Goal: Check status: Check status

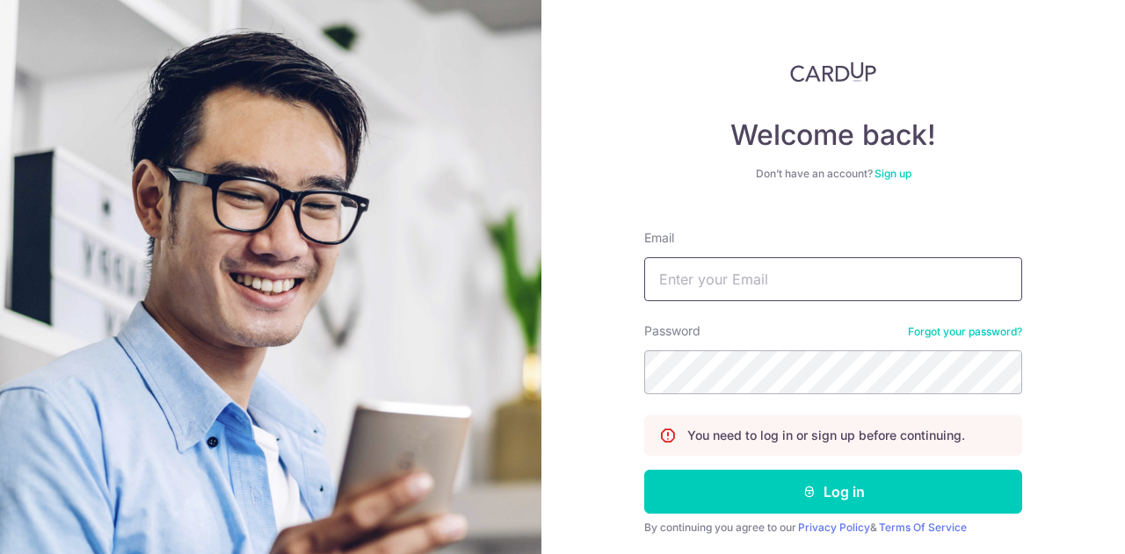
click at [703, 271] on input "Email" at bounding box center [833, 279] width 378 height 44
type input "[PERSON_NAME][EMAIL_ADDRESS][DOMAIN_NAME]"
click at [644, 470] on button "Log in" at bounding box center [833, 492] width 378 height 44
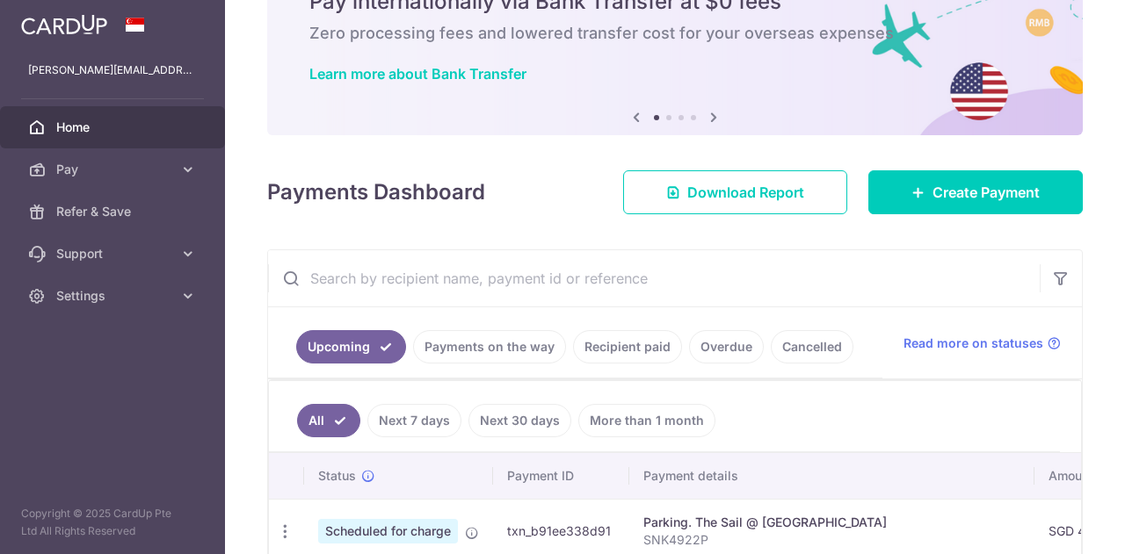
scroll to position [264, 0]
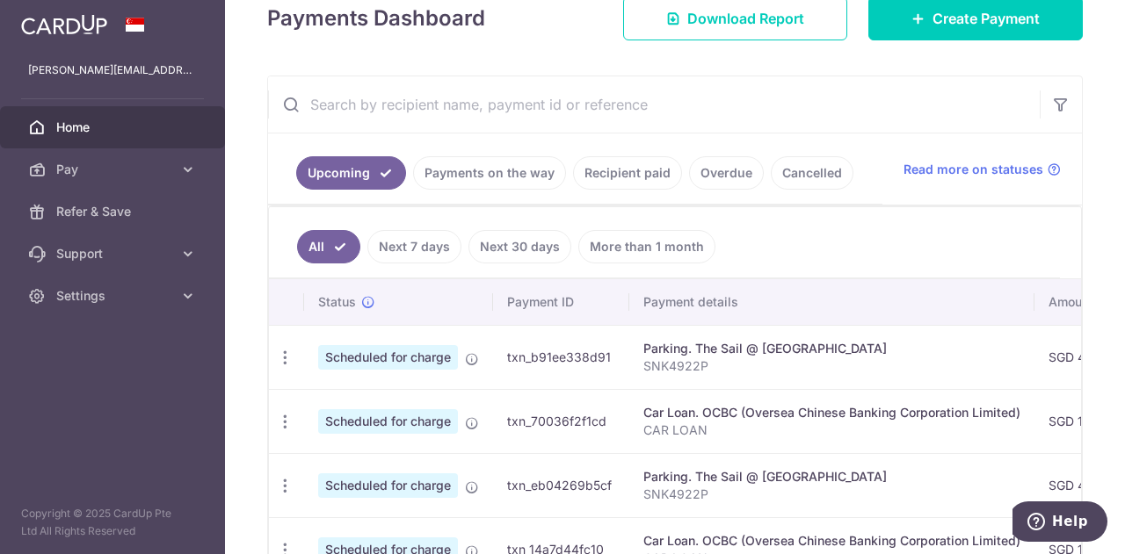
click at [626, 168] on link "Recipient paid" at bounding box center [627, 172] width 109 height 33
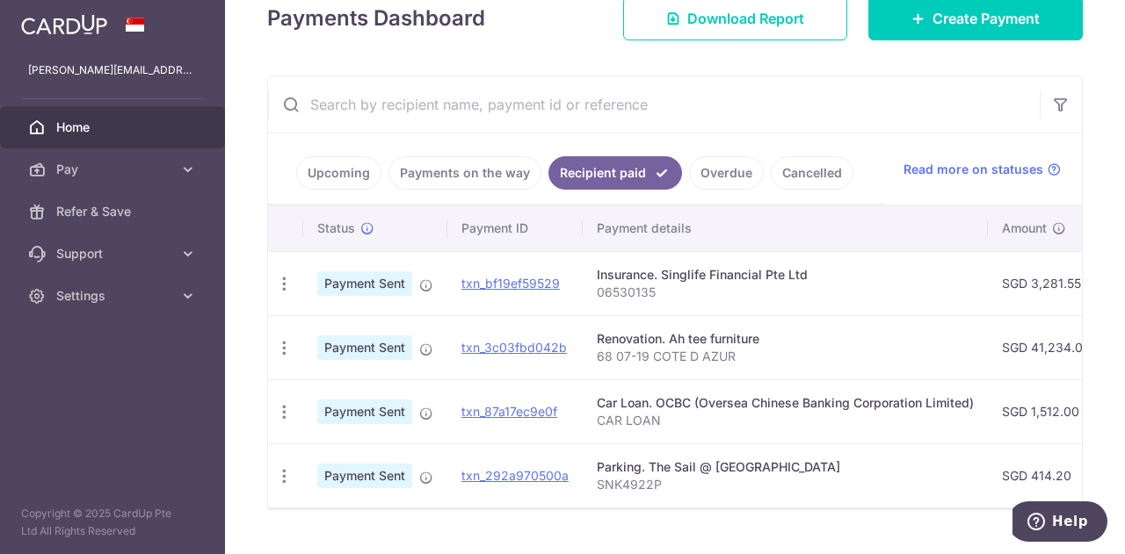
drag, startPoint x: 569, startPoint y: 277, endPoint x: 560, endPoint y: 275, distance: 9.8
click at [560, 275] on td "txn_bf19ef59529" at bounding box center [514, 283] width 135 height 64
drag, startPoint x: 444, startPoint y: 267, endPoint x: 564, endPoint y: 282, distance: 121.3
click at [564, 282] on tr "PDF Receipt Payment Sent txn_bf19ef59529 Insurance. Singlife Financial Pte Ltd …" at bounding box center [979, 283] width 1423 height 64
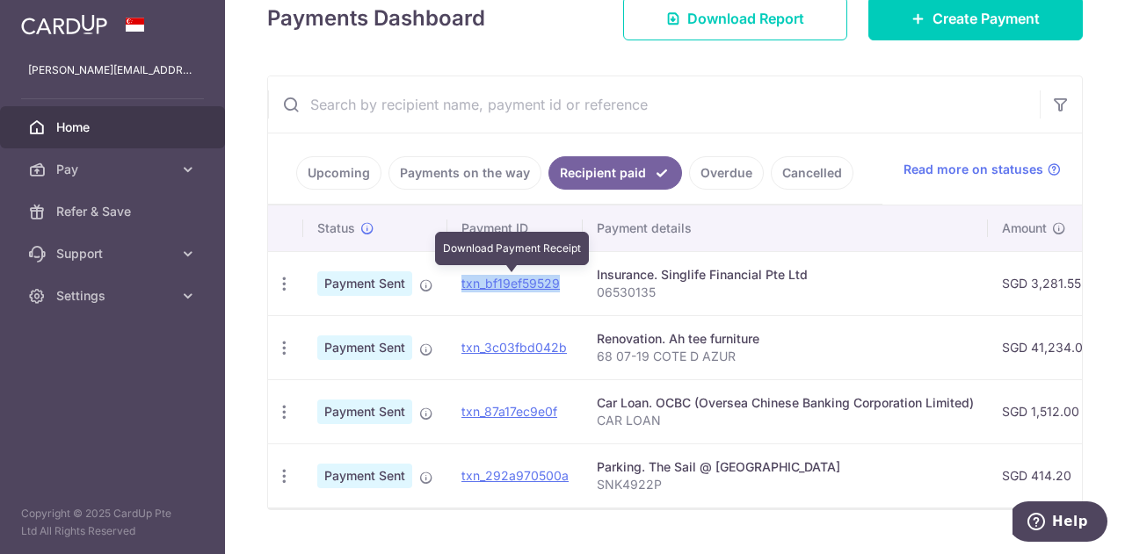
copy tr "txn_bf19ef59529"
